Goal: Information Seeking & Learning: Understand process/instructions

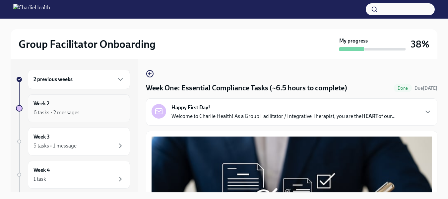
click at [64, 110] on div "6 tasks • 2 messages" at bounding box center [56, 112] width 46 height 7
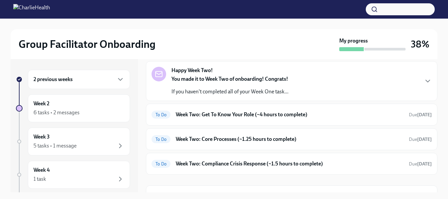
scroll to position [30, 0]
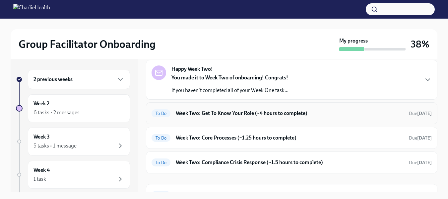
click at [231, 112] on h6 "Week Two: Get To Know Your Role (~4 hours to complete)" at bounding box center [290, 112] width 228 height 7
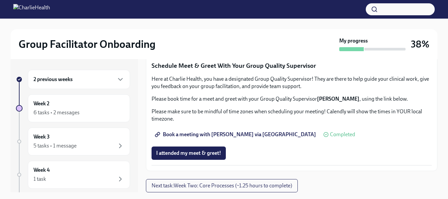
scroll to position [685, 0]
click at [86, 83] on div "2 previous weeks" at bounding box center [78, 79] width 91 height 8
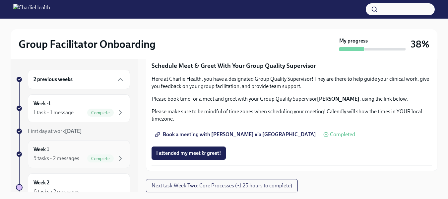
click at [62, 155] on div "5 tasks • 2 messages" at bounding box center [56, 158] width 46 height 7
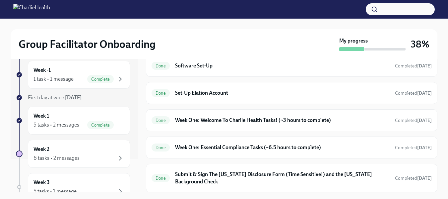
scroll to position [38, 0]
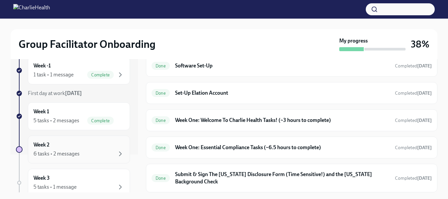
click at [61, 150] on div "6 tasks • 2 messages" at bounding box center [56, 153] width 46 height 7
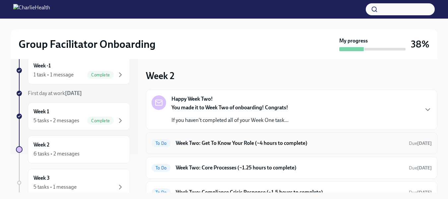
click at [257, 140] on h6 "Week Two: Get To Know Your Role (~4 hours to complete)" at bounding box center [290, 142] width 228 height 7
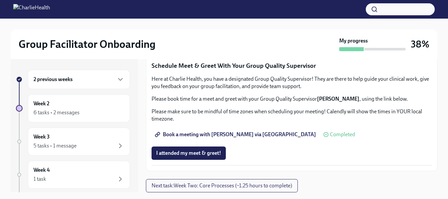
scroll to position [685, 0]
click at [68, 111] on div "6 tasks • 2 messages" at bounding box center [56, 112] width 46 height 7
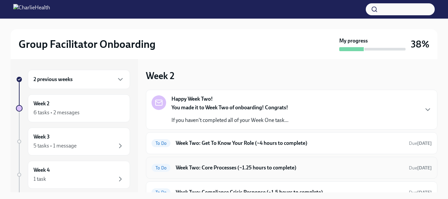
click at [271, 165] on h6 "Week Two: Core Processes (~1.25 hours to complete)" at bounding box center [290, 167] width 228 height 7
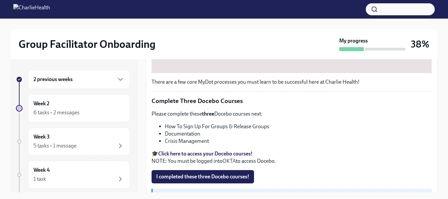
scroll to position [285, 0]
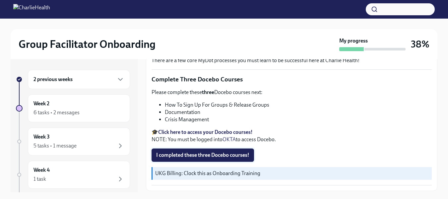
click at [232, 156] on button "I completed these three Docebo courses!" at bounding box center [203, 154] width 102 height 13
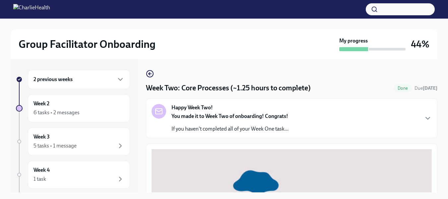
drag, startPoint x: 438, startPoint y: 82, endPoint x: 438, endPoint y: 105, distance: 23.2
click at [438, 105] on div "Group Facilitator Onboarding My progress 44% 2 previous weeks Week 2 6 tasks • …" at bounding box center [224, 115] width 448 height 192
click at [334, 116] on div "Happy Week Two! You made it to Week Two of onboarding! Congrats! If you haven't…" at bounding box center [292, 118] width 280 height 29
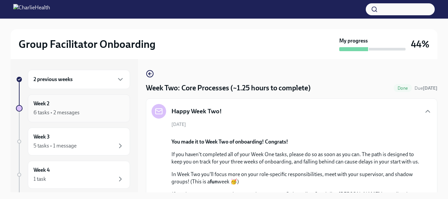
click at [69, 113] on div "6 tasks • 2 messages" at bounding box center [56, 112] width 46 height 7
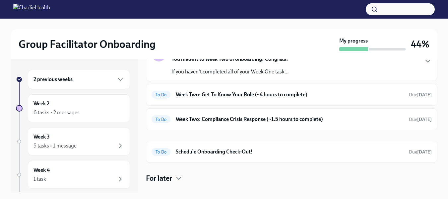
scroll to position [52, 0]
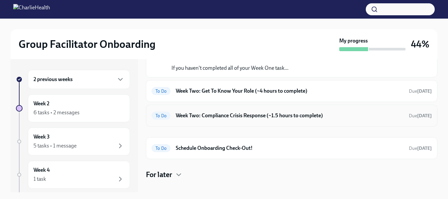
click at [273, 115] on h6 "Week Two: Compliance Crisis Response (~1.5 hours to complete)" at bounding box center [290, 115] width 228 height 7
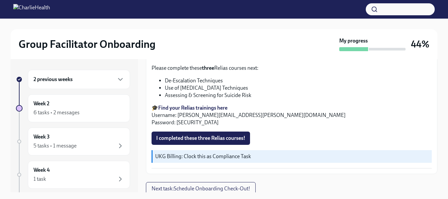
scroll to position [282, 0]
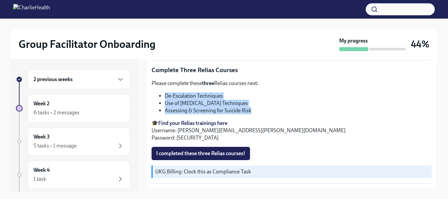
drag, startPoint x: 155, startPoint y: 85, endPoint x: 257, endPoint y: 109, distance: 104.8
click at [257, 109] on div "Please complete these three Relias courses next: De-Escalation Techniques Use o…" at bounding box center [292, 111] width 280 height 62
copy ul "De-Escalation Techniques Use of [MEDICAL_DATA] Techniques Assessing & Screening…"
